Goal: Information Seeking & Learning: Learn about a topic

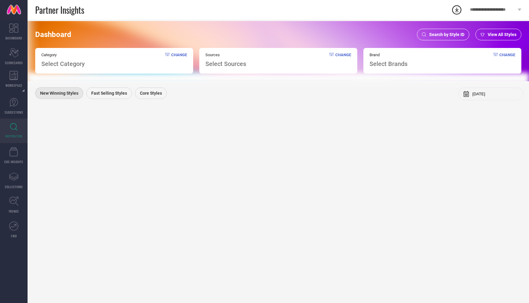
click at [452, 36] on span "Search by Style ID" at bounding box center [446, 34] width 35 height 5
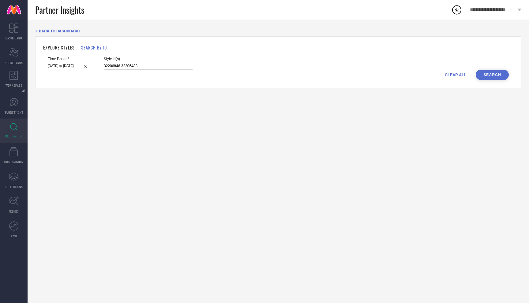
drag, startPoint x: 131, startPoint y: 65, endPoint x: 84, endPoint y: 63, distance: 47.4
click at [84, 64] on div "Time Period* 20-05-2025 to 17-08-2025 Style Id(s) 32206846 32206488" at bounding box center [278, 63] width 461 height 13
paste input "24878580"
type input "24878580"
click at [57, 63] on input "20-05-2025 to 17-08-2025" at bounding box center [69, 66] width 42 height 6
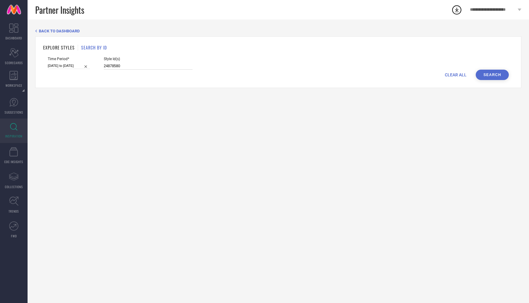
select select "4"
select select "2025"
select select "5"
select select "2025"
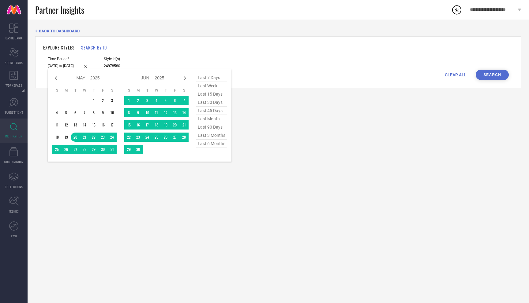
type input "24878580"
click at [202, 143] on span "last 6 months" at bounding box center [211, 144] width 31 height 8
type input "01-03-2025 to 31-08-2025"
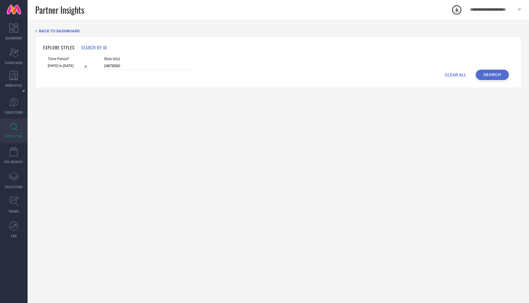
click at [488, 75] on button "Search" at bounding box center [491, 75] width 33 height 10
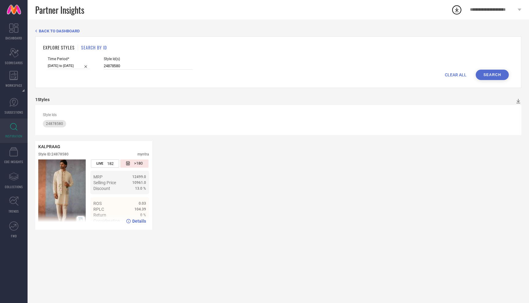
click at [113, 205] on div "0.03" at bounding box center [125, 204] width 41 height 4
click at [132, 221] on div "Details" at bounding box center [136, 221] width 20 height 5
drag, startPoint x: 117, startPoint y: 66, endPoint x: 80, endPoint y: 62, distance: 37.2
click at [80, 62] on div "Time Period* 01-03-2025 to 31-08-2025 Style Id(s) 24878580" at bounding box center [278, 63] width 461 height 13
paste input "24878530 24878614 24878604 30983943 24878590 30954930 29249008 24878606 3098391…"
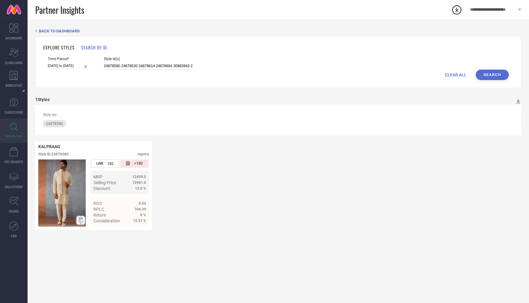
scroll to position [0, 170]
type input "24878580 24878530 24878614 24878604 30983943 24878590 30954930 29249008 2487860…"
click at [498, 76] on button "Search" at bounding box center [491, 75] width 33 height 10
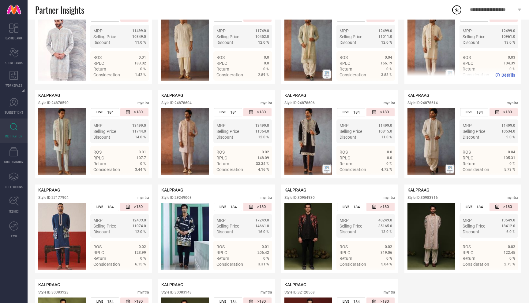
scroll to position [221, 0]
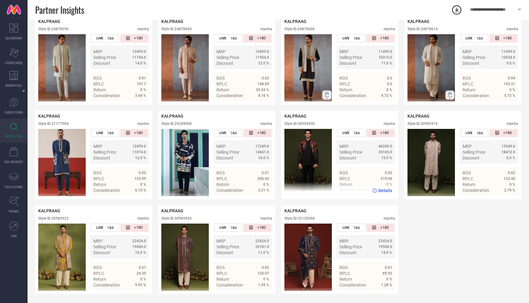
click at [379, 189] on span "Details" at bounding box center [385, 190] width 14 height 5
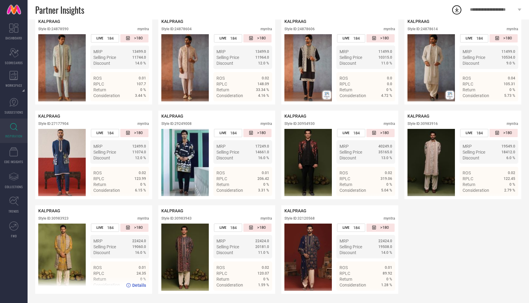
click at [134, 286] on span "Details" at bounding box center [139, 285] width 14 height 5
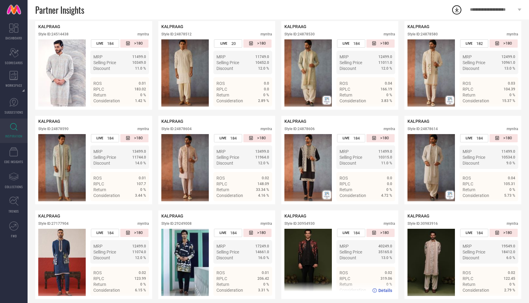
scroll to position [102, 0]
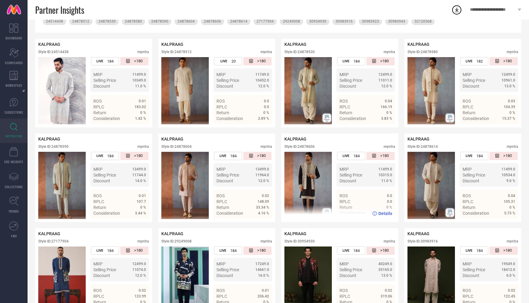
click at [383, 217] on div "Details" at bounding box center [339, 213] width 117 height 17
click at [384, 215] on span "Details" at bounding box center [385, 213] width 14 height 5
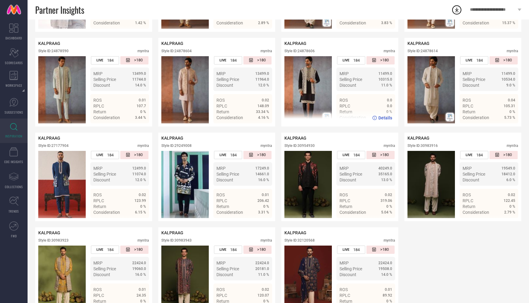
scroll to position [205, 0]
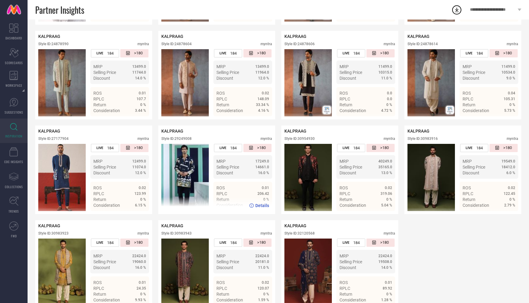
click at [265, 204] on span "Details" at bounding box center [262, 205] width 14 height 5
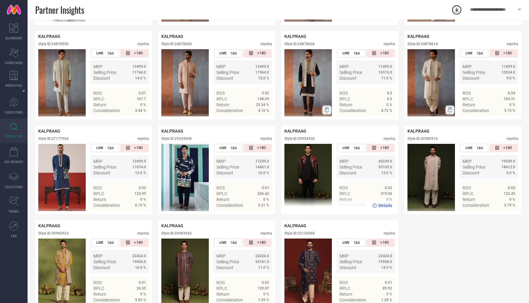
scroll to position [221, 0]
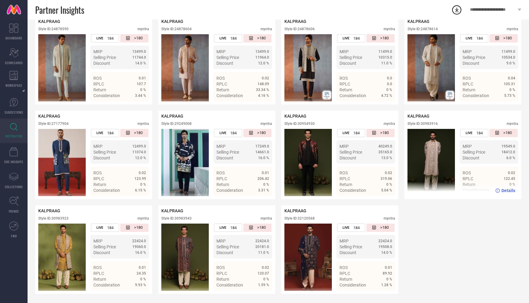
click at [502, 188] on span "Details" at bounding box center [508, 190] width 14 height 5
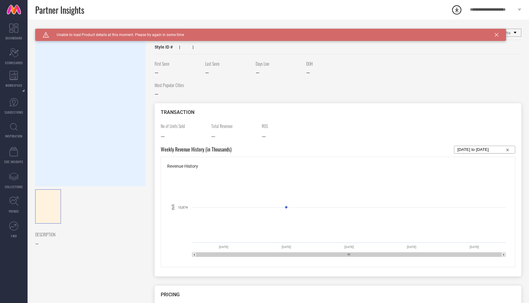
click at [142, 37] on span "Unable to load Product details at this moment. Please try again in some time" at bounding box center [116, 35] width 135 height 4
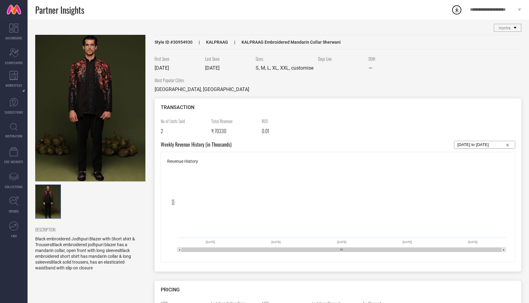
scroll to position [4, 0]
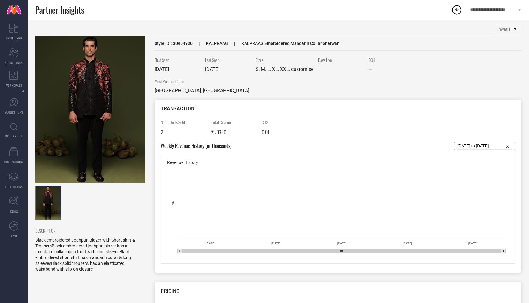
click at [81, 84] on img at bounding box center [90, 109] width 110 height 147
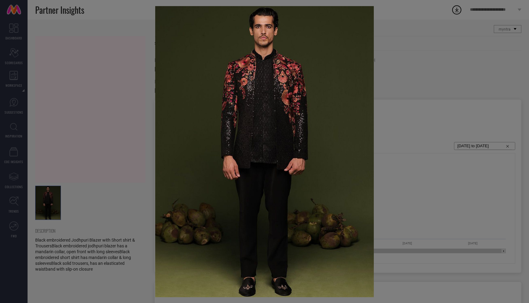
click at [244, 81] on img at bounding box center [264, 151] width 218 height 291
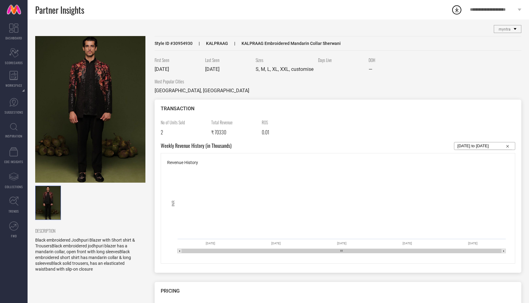
click at [123, 98] on img at bounding box center [90, 109] width 110 height 147
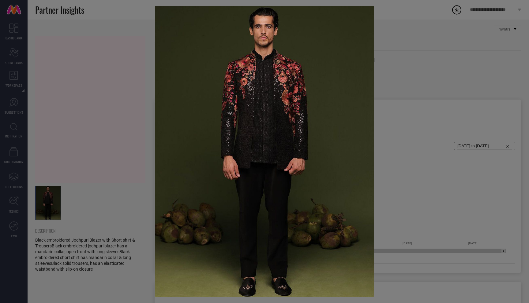
click at [132, 63] on div at bounding box center [264, 151] width 529 height 303
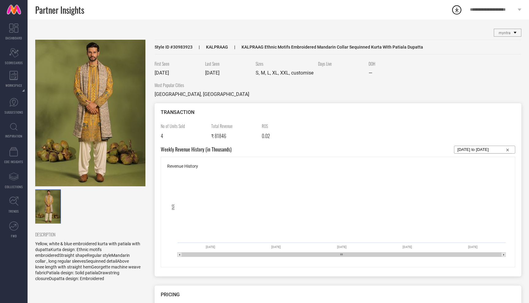
click at [94, 137] on img at bounding box center [90, 113] width 110 height 147
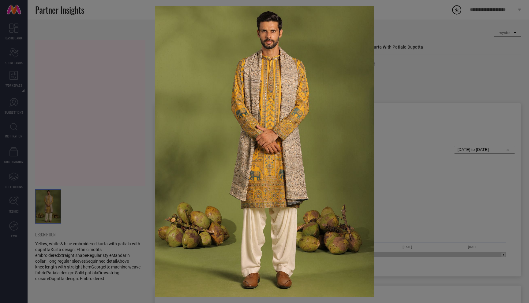
click at [396, 90] on div at bounding box center [264, 151] width 529 height 303
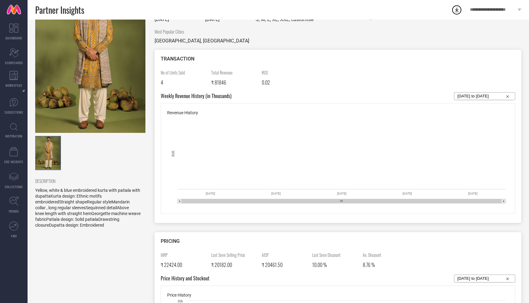
scroll to position [34, 0]
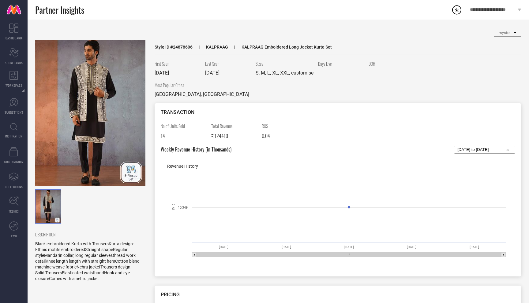
click at [122, 101] on img at bounding box center [90, 113] width 110 height 147
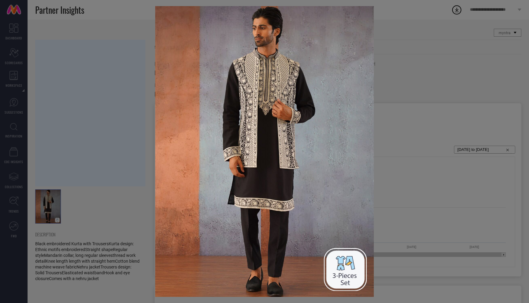
click at [375, 101] on div at bounding box center [264, 151] width 529 height 303
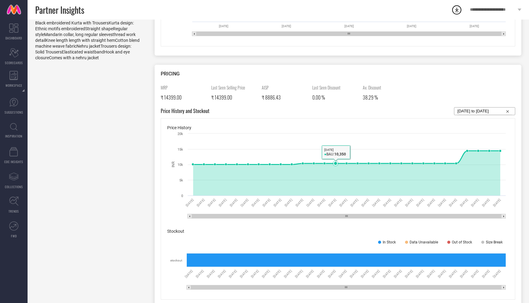
scroll to position [192, 0]
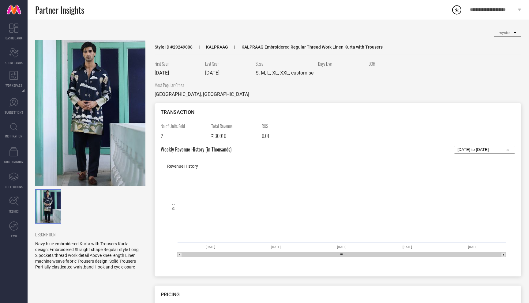
click at [99, 88] on img at bounding box center [90, 113] width 110 height 147
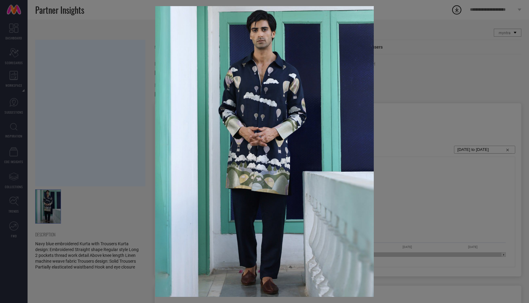
click at [438, 150] on div at bounding box center [264, 151] width 529 height 303
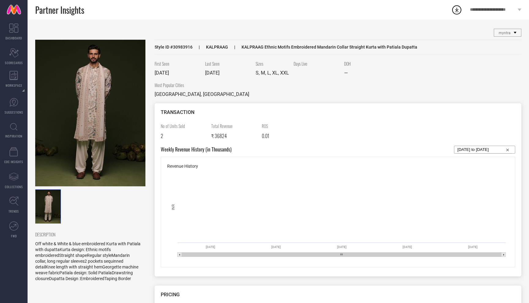
click at [98, 100] on img at bounding box center [90, 113] width 110 height 147
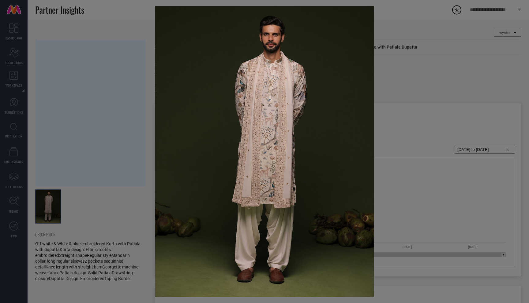
click at [407, 102] on div at bounding box center [264, 151] width 529 height 303
